Goal: Transaction & Acquisition: Purchase product/service

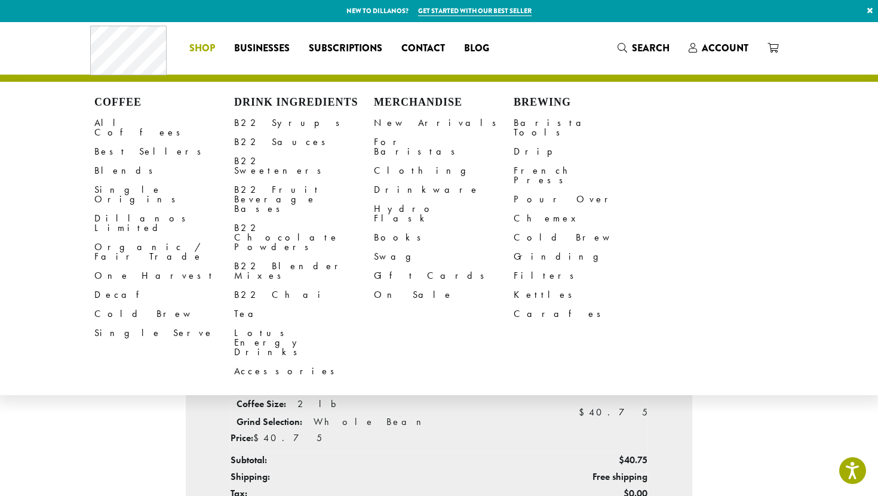
click at [211, 51] on span "Shop" at bounding box center [202, 48] width 26 height 15
click at [128, 125] on link "All Coffees" at bounding box center [164, 127] width 140 height 29
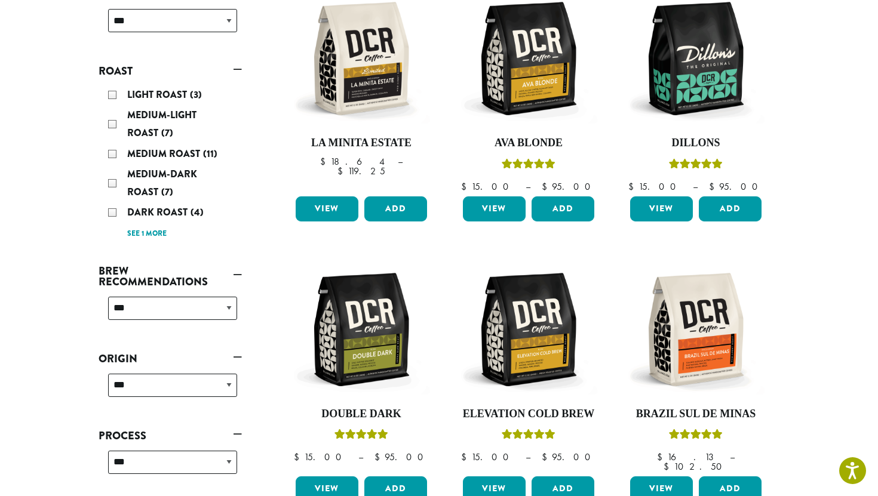
scroll to position [227, 0]
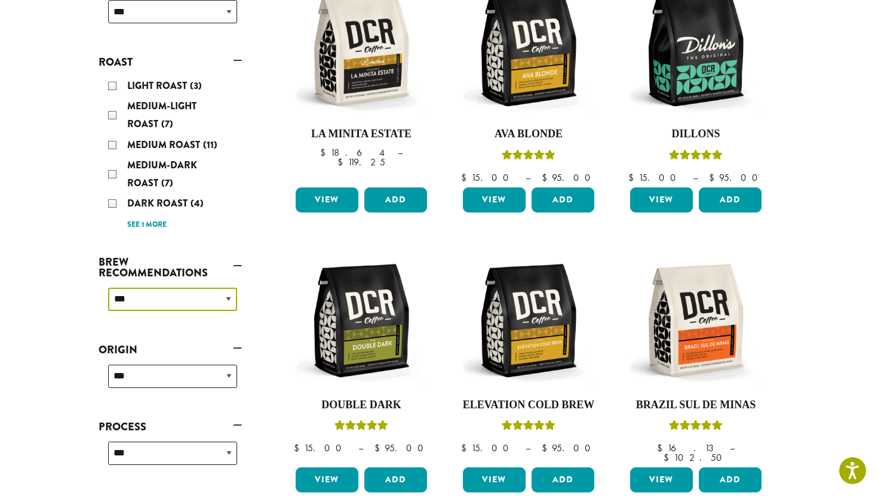
click at [220, 303] on select "**********" at bounding box center [172, 299] width 129 height 23
select select "********"
click at [108, 288] on select "**********" at bounding box center [172, 299] width 129 height 23
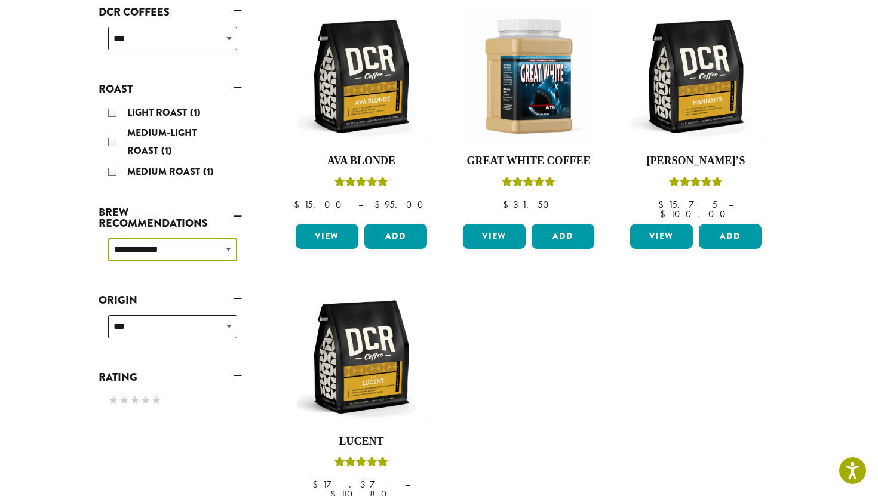
scroll to position [198, 0]
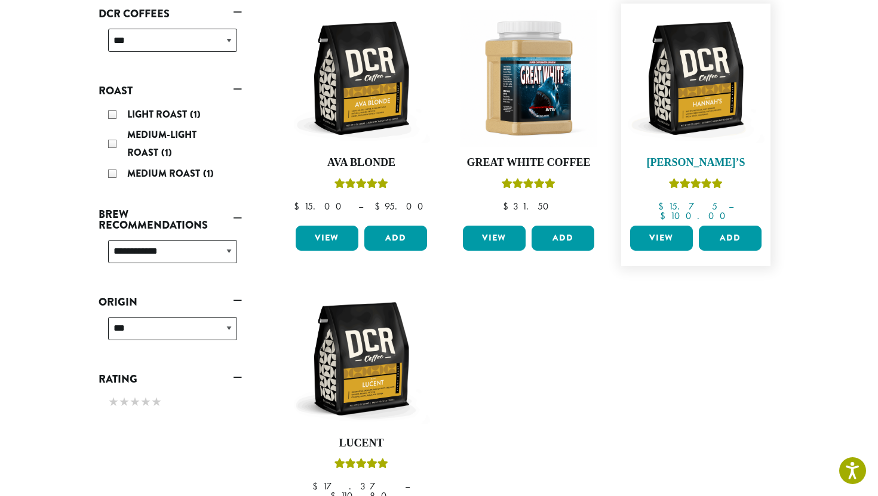
click at [697, 105] on img at bounding box center [695, 78] width 137 height 137
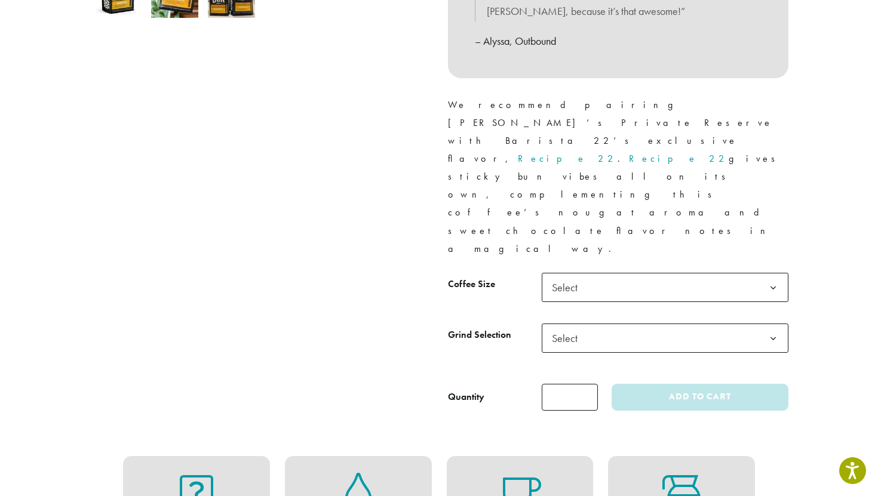
scroll to position [469, 0]
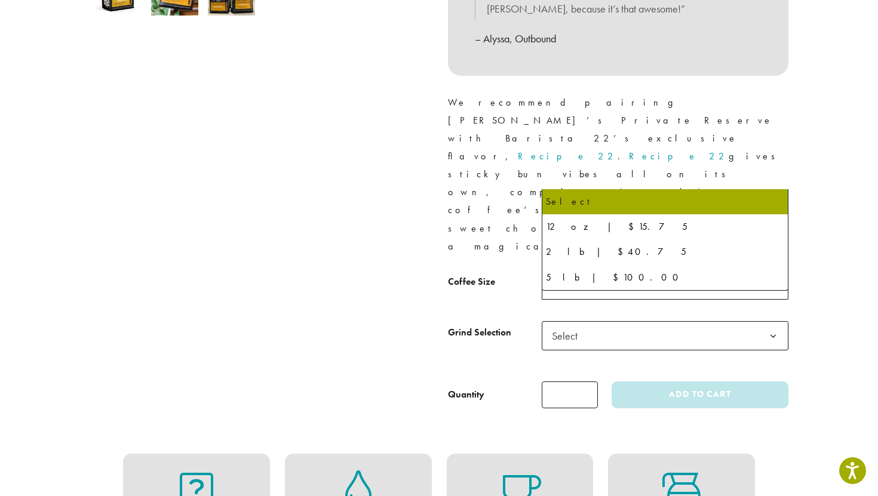
click at [636, 270] on span "Select" at bounding box center [665, 284] width 247 height 29
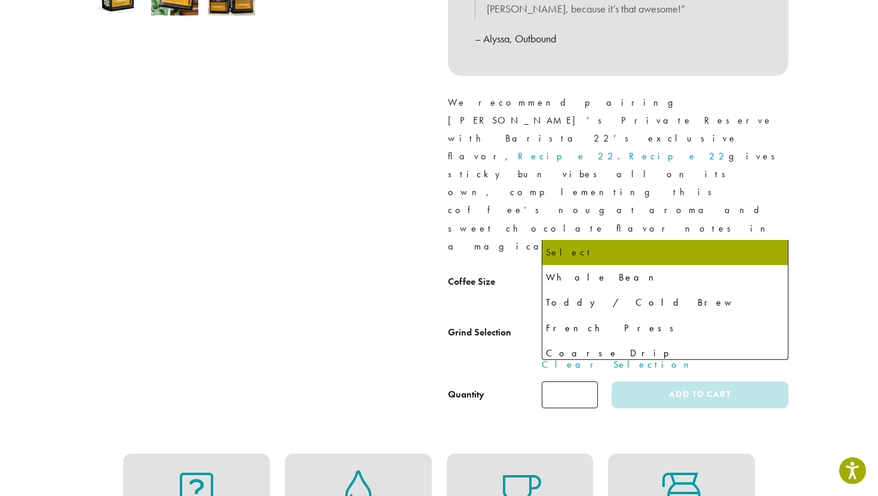
click at [617, 321] on span "Select" at bounding box center [665, 335] width 247 height 29
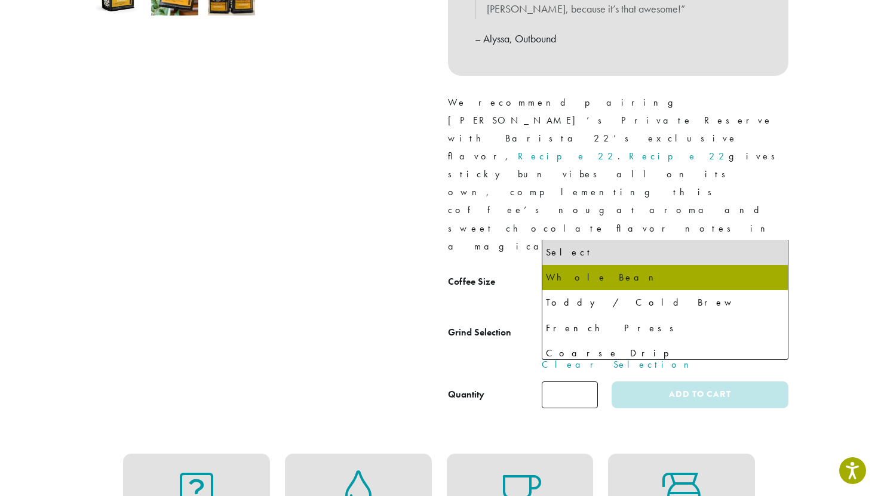
select select "**********"
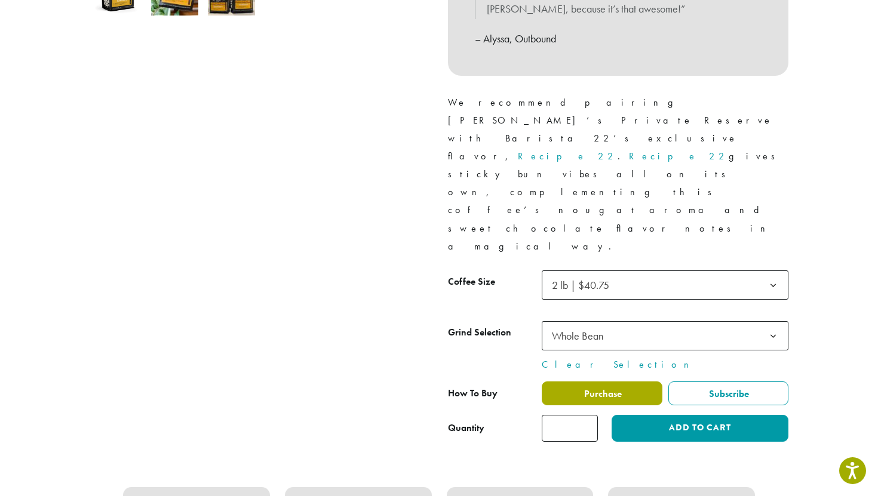
click at [597, 388] on span "Purchase" at bounding box center [601, 394] width 39 height 13
click at [613, 388] on span "Purchase" at bounding box center [601, 394] width 39 height 13
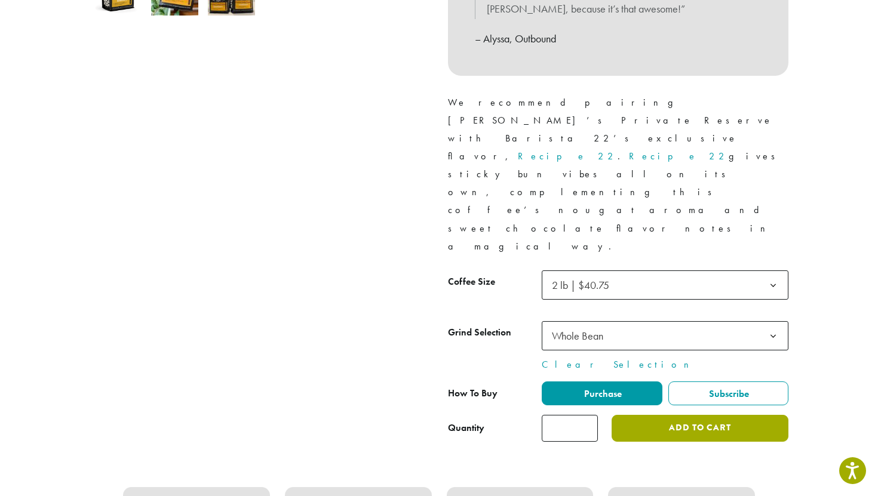
click at [675, 415] on button "Add to cart" at bounding box center [699, 428] width 177 height 27
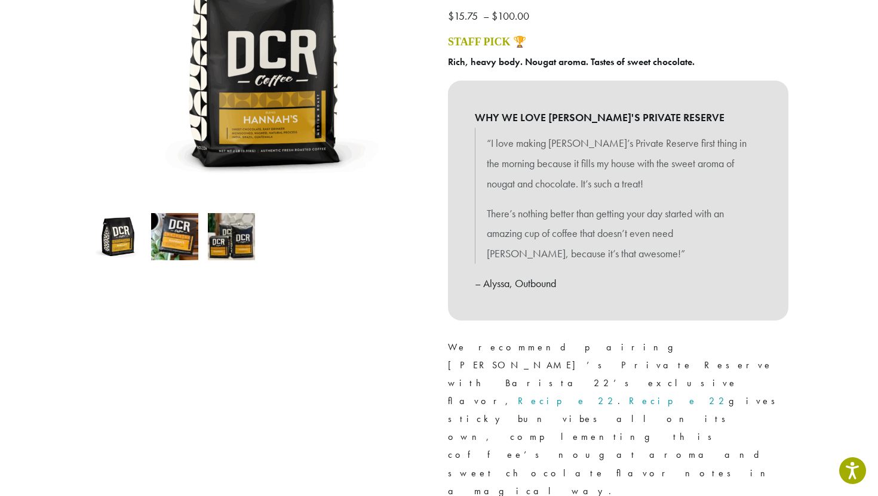
scroll to position [0, 0]
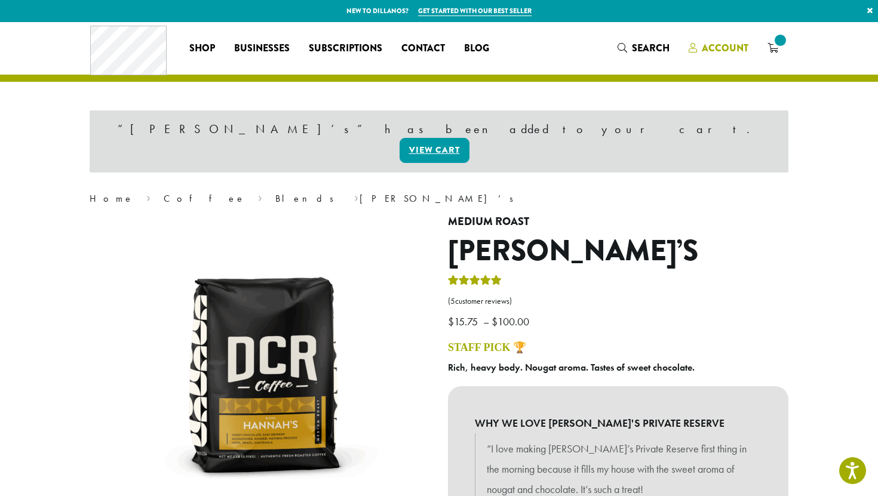
click at [728, 48] on span "Account" at bounding box center [725, 48] width 47 height 14
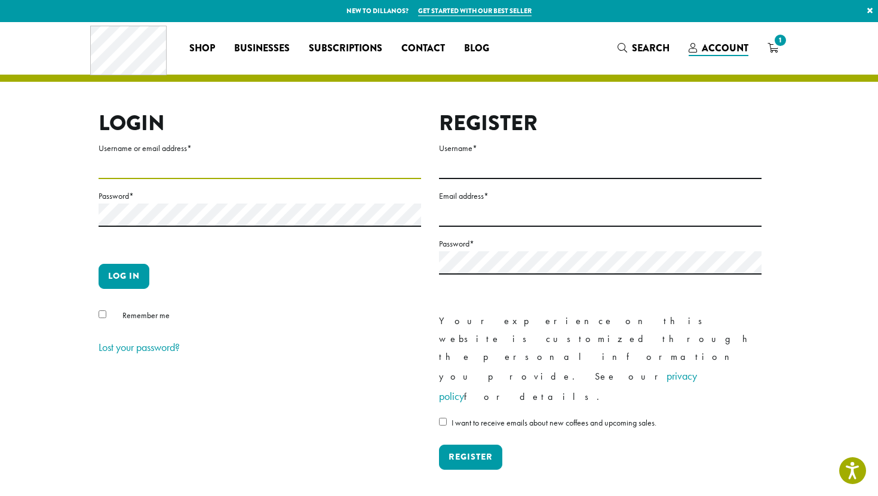
click at [173, 162] on input "Username or email address *" at bounding box center [260, 167] width 322 height 23
type input "**********"
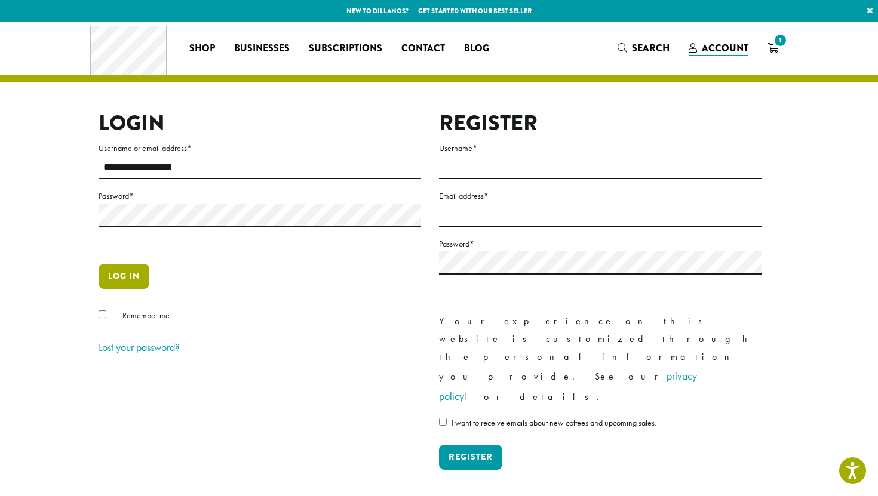
click at [119, 277] on button "Log in" at bounding box center [124, 276] width 51 height 25
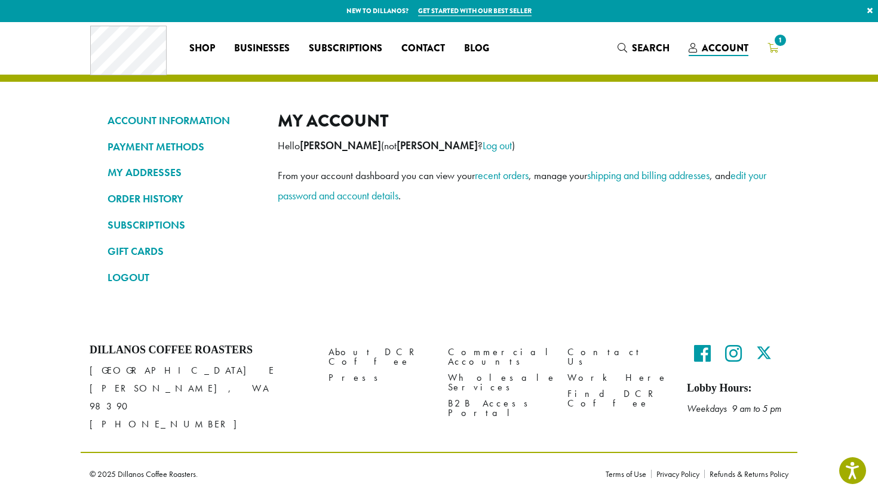
click at [782, 44] on span "1" at bounding box center [780, 40] width 16 height 16
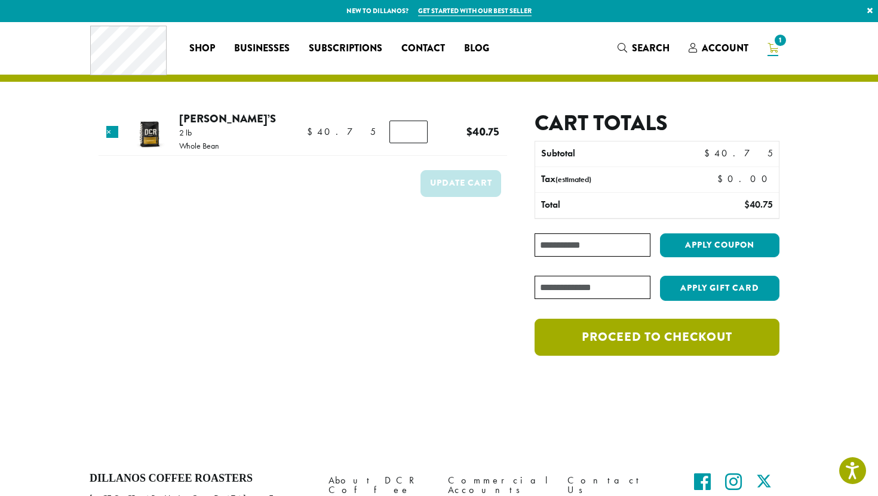
click at [662, 345] on link "Proceed to checkout" at bounding box center [656, 337] width 245 height 37
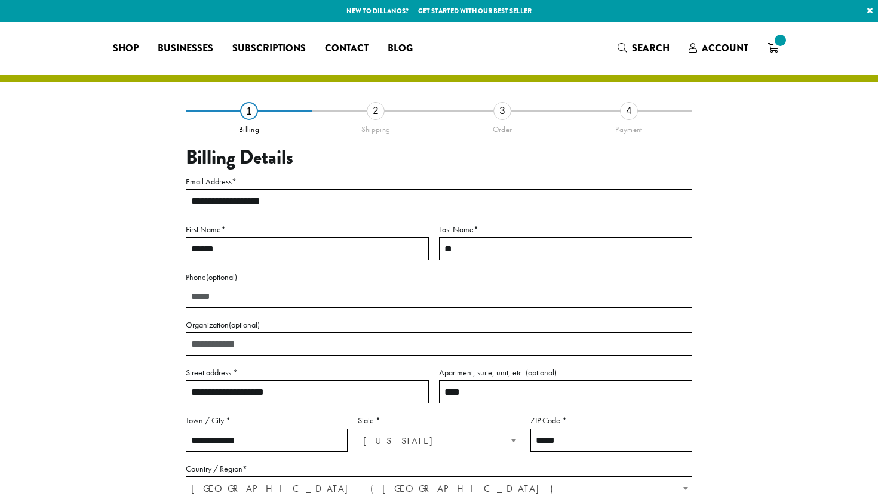
select select "**"
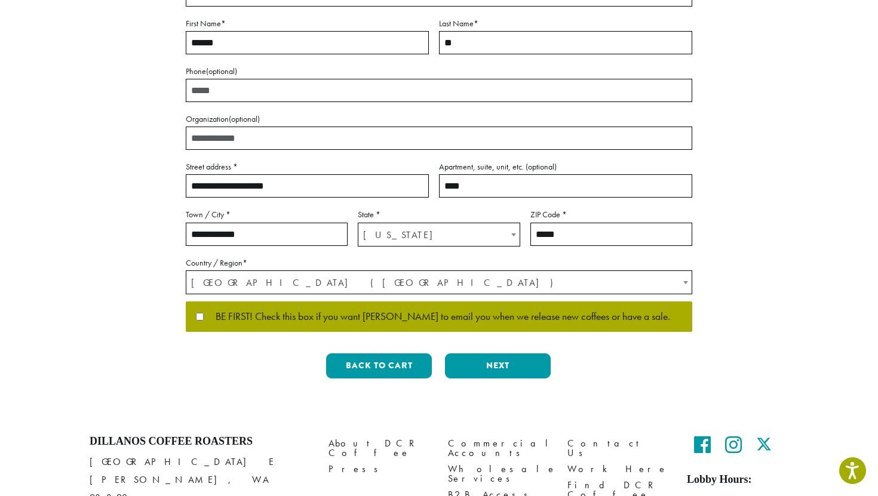
scroll to position [231, 0]
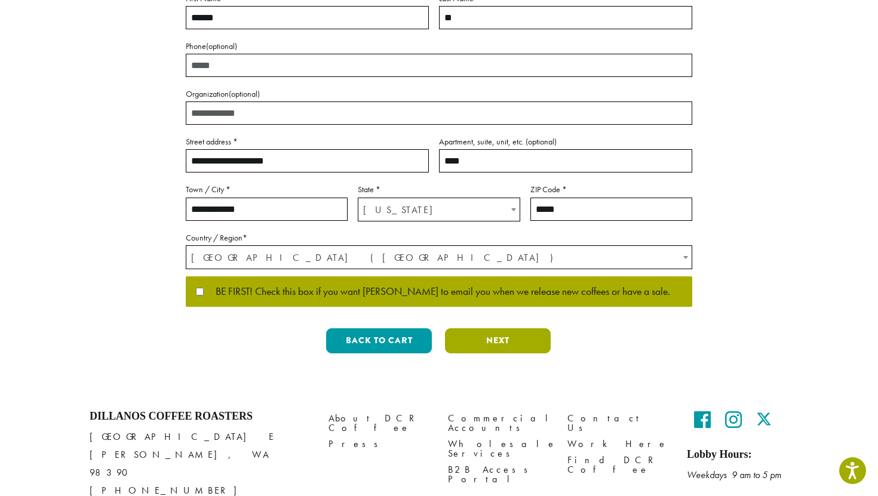
click at [491, 340] on button "Next" at bounding box center [498, 340] width 106 height 25
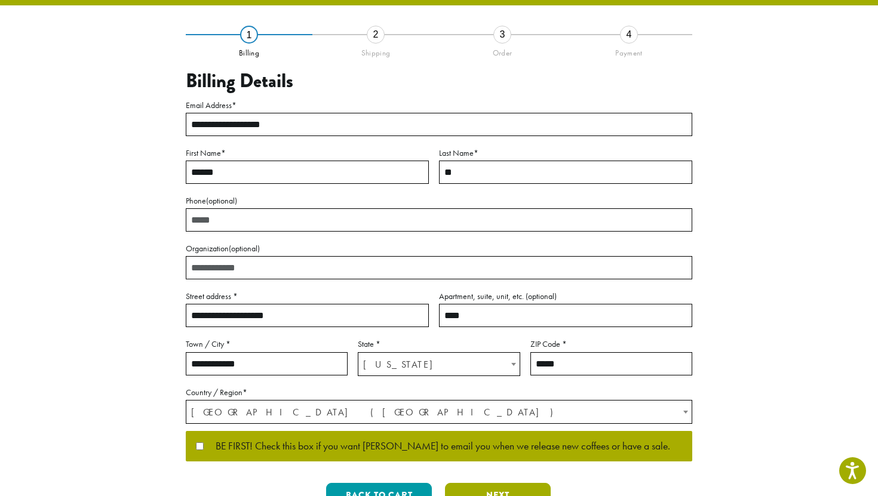
scroll to position [8, 0]
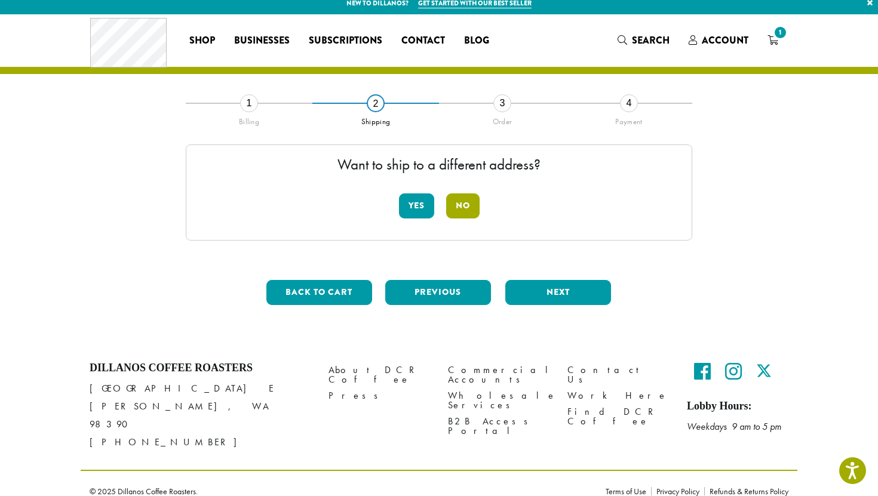
click at [466, 210] on button "No" at bounding box center [462, 205] width 33 height 25
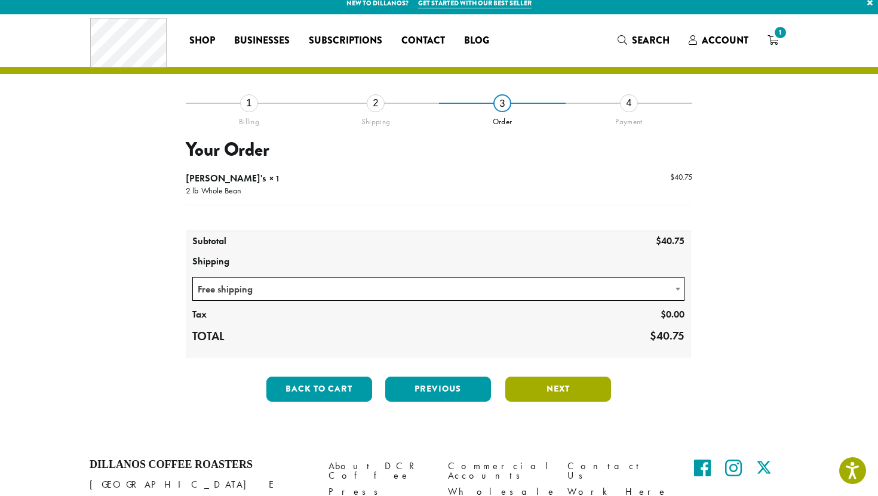
click at [561, 393] on button "Next" at bounding box center [558, 389] width 106 height 25
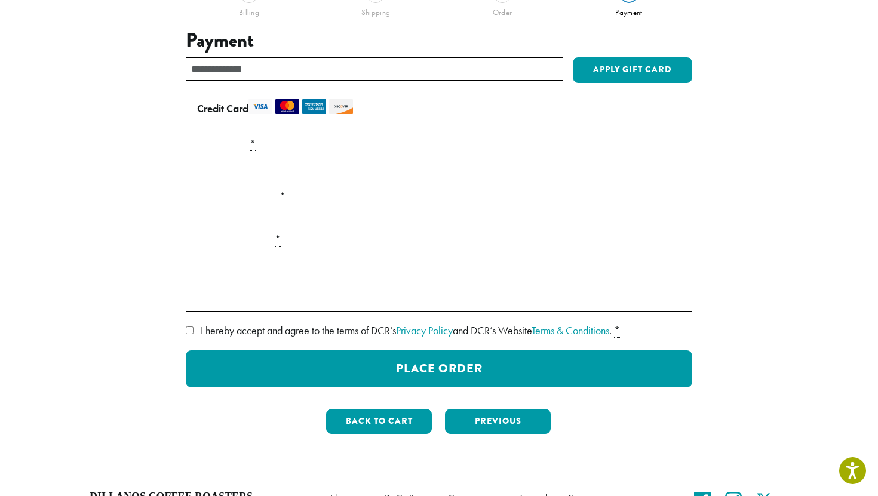
scroll to position [123, 0]
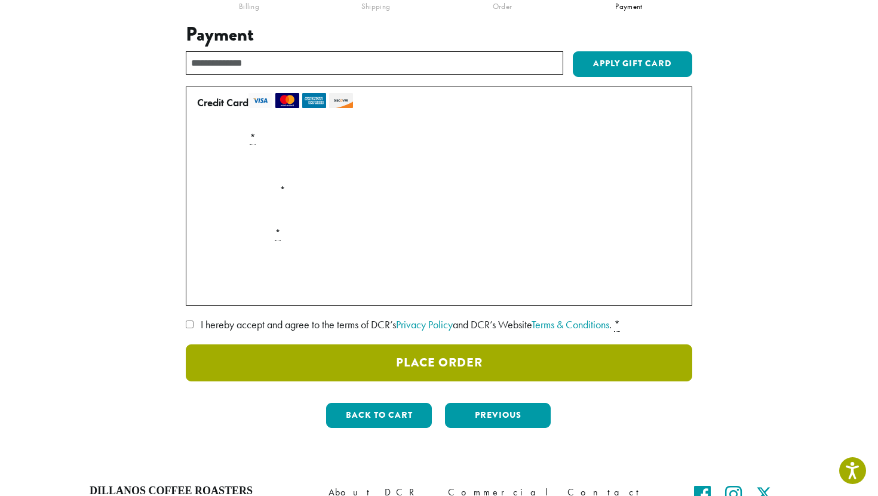
click at [386, 360] on button "Place Order" at bounding box center [439, 363] width 506 height 37
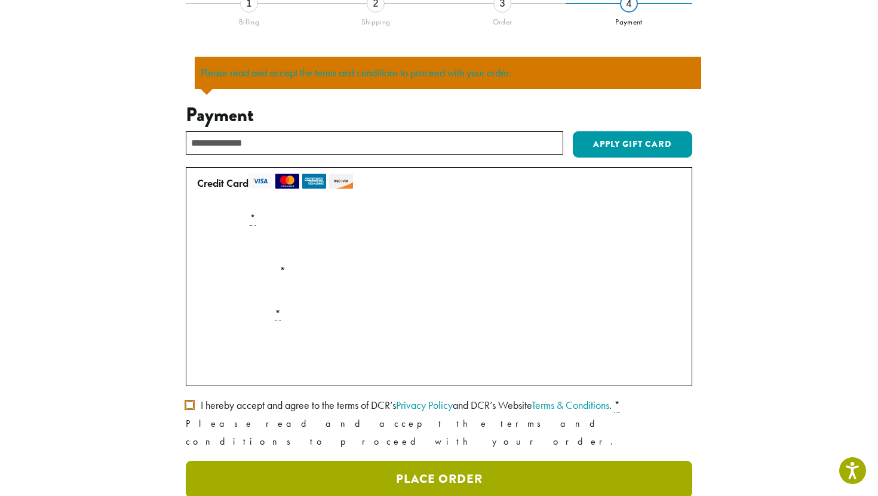
scroll to position [104, 0]
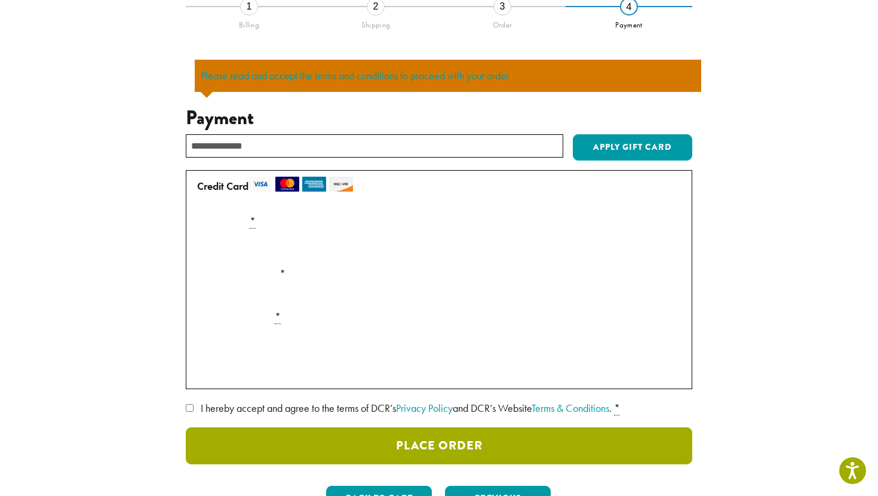
click at [462, 454] on button "Place Order" at bounding box center [439, 446] width 506 height 37
